Goal: Navigation & Orientation: Find specific page/section

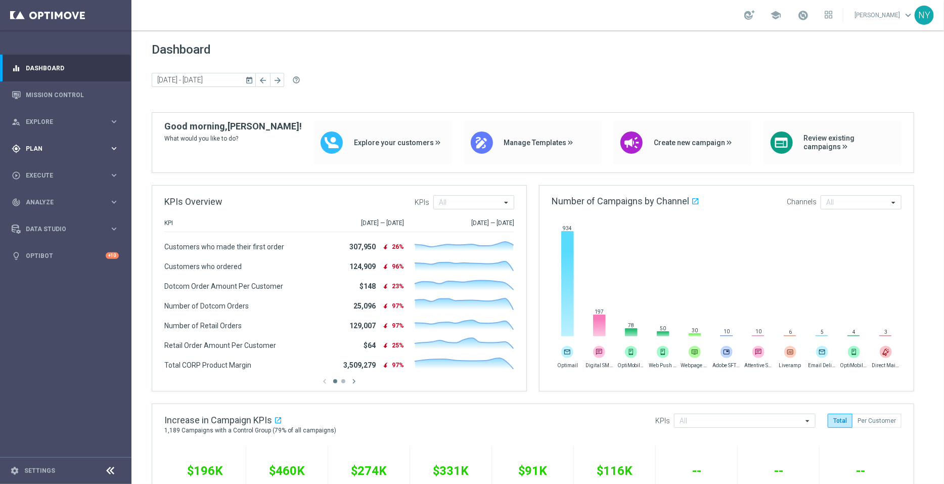
click at [35, 147] on span "Plan" at bounding box center [67, 149] width 83 height 6
click at [44, 197] on span "Templates" at bounding box center [63, 200] width 72 height 6
click at [45, 211] on link "Optimail" at bounding box center [68, 215] width 74 height 8
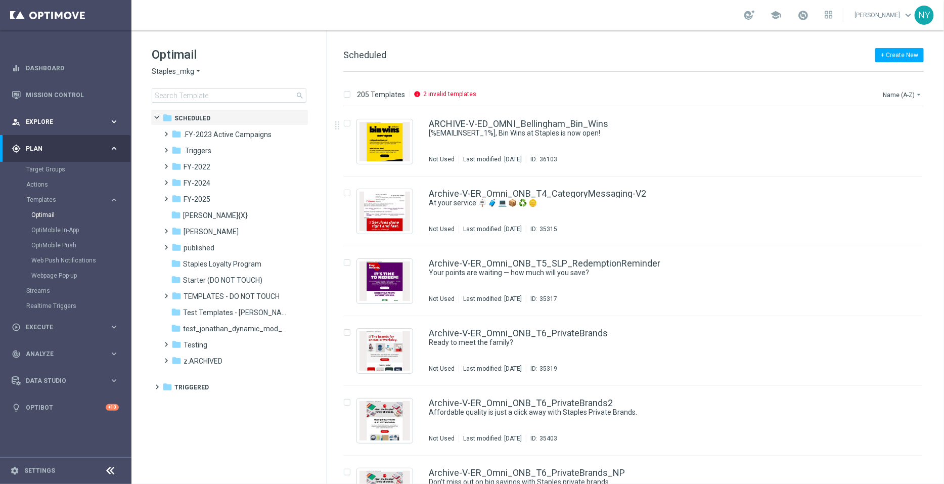
click at [49, 121] on span "Explore" at bounding box center [67, 122] width 83 height 6
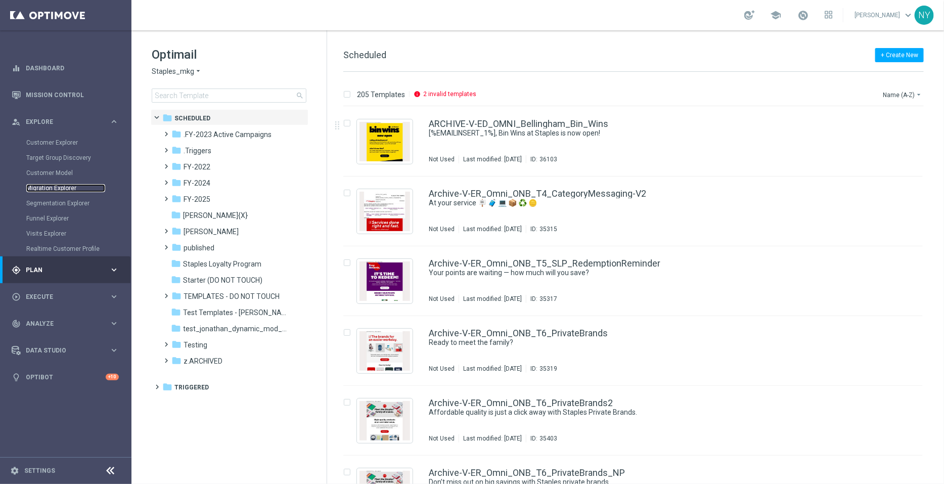
click at [58, 191] on link "Migration Explorer" at bounding box center [65, 188] width 79 height 8
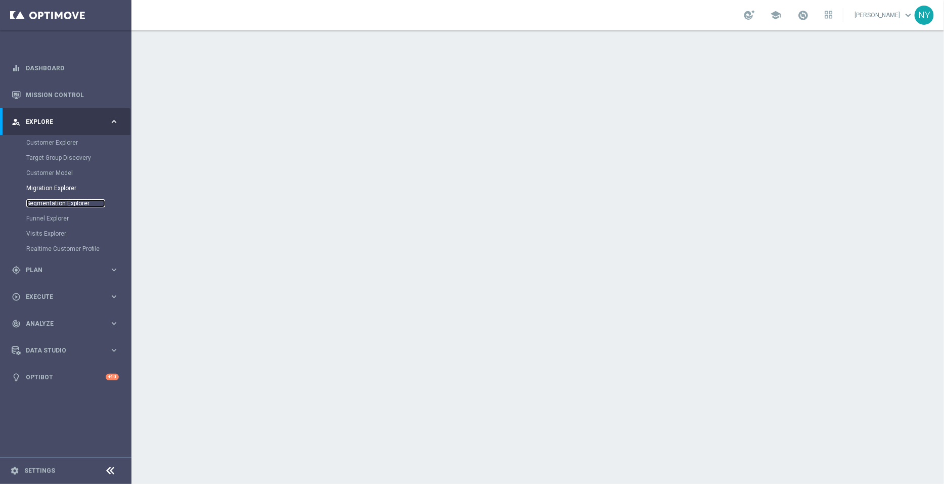
click at [47, 202] on link "Segmentation Explorer" at bounding box center [65, 203] width 79 height 8
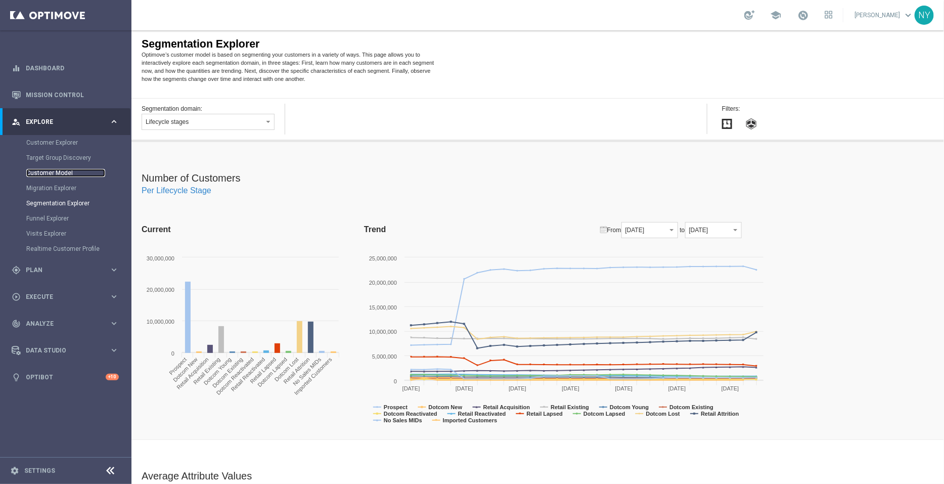
click at [45, 170] on link "Customer Model" at bounding box center [65, 173] width 79 height 8
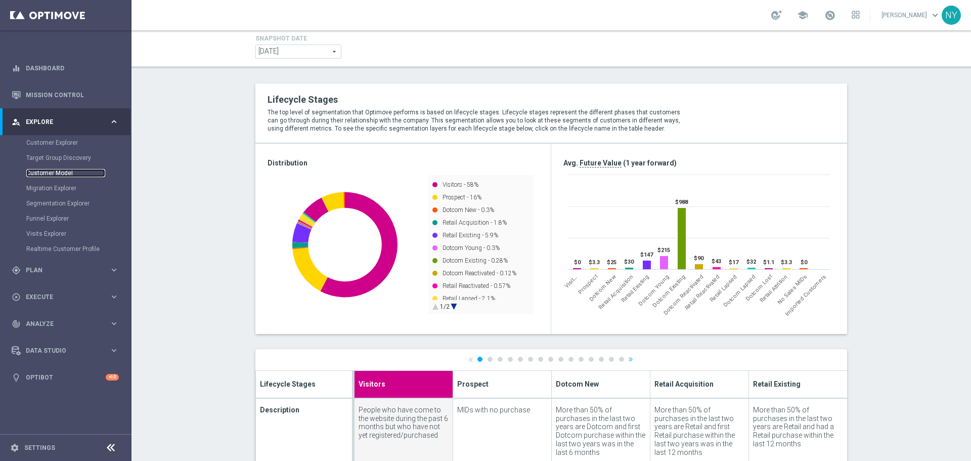
scroll to position [51, 0]
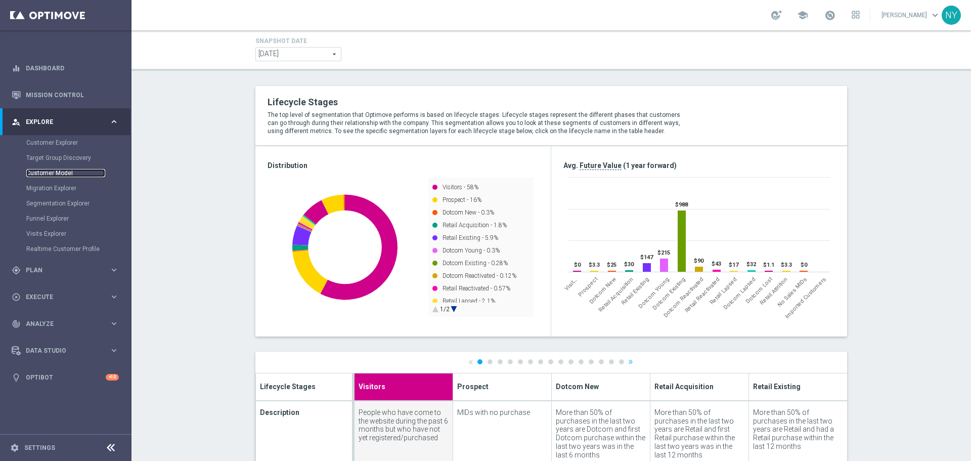
drag, startPoint x: 446, startPoint y: 309, endPoint x: 461, endPoint y: 303, distance: 15.6
click at [447, 309] on circle at bounding box center [454, 309] width 16 height 16
